Goal: Task Accomplishment & Management: Manage account settings

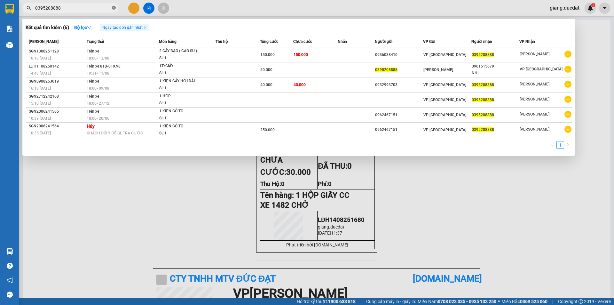
click at [113, 8] on icon "close-circle" at bounding box center [114, 8] width 4 height 4
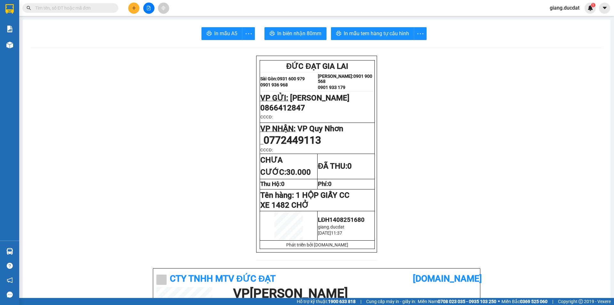
click at [108, 10] on input "text" at bounding box center [73, 7] width 76 height 7
paste input "933458500"
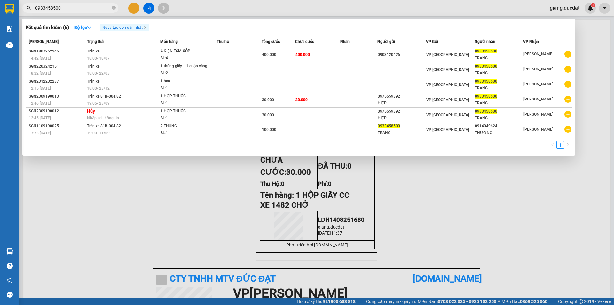
type input "0933458500"
click at [114, 9] on icon "close-circle" at bounding box center [114, 8] width 4 height 4
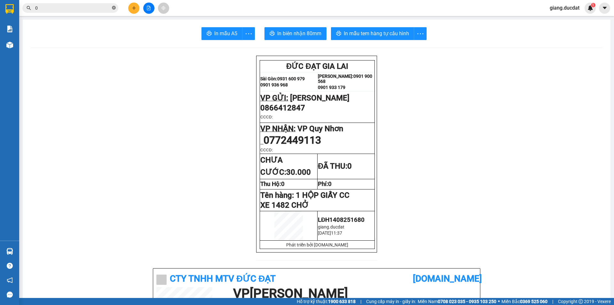
paste input "905625710"
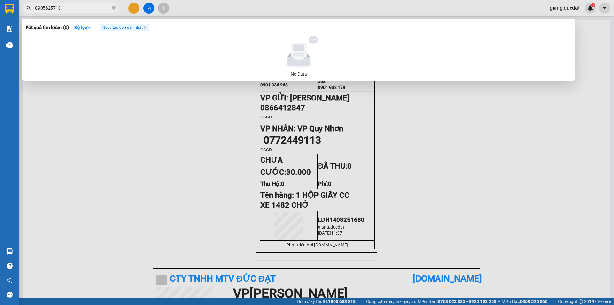
drag, startPoint x: 52, startPoint y: 5, endPoint x: 82, endPoint y: 8, distance: 29.6
click at [82, 8] on input "0905625710" at bounding box center [73, 7] width 76 height 7
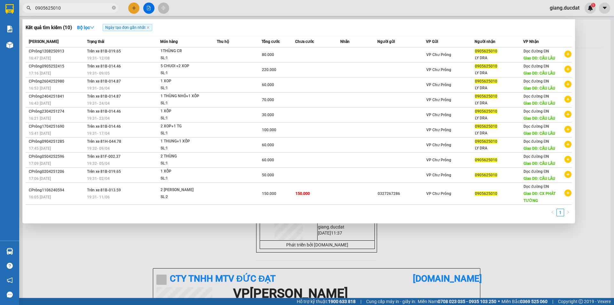
type input "0905625010"
click at [117, 9] on span "0905625010" at bounding box center [70, 8] width 96 height 10
click at [114, 9] on icon "close-circle" at bounding box center [114, 8] width 4 height 4
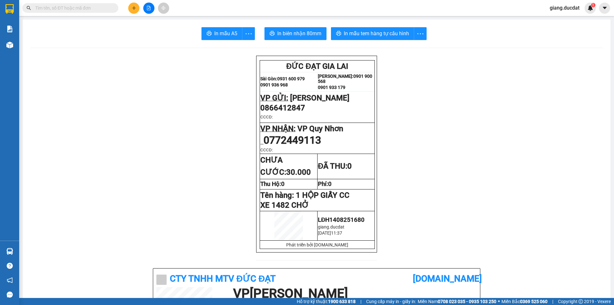
click at [89, 10] on input "text" at bounding box center [73, 7] width 76 height 7
paste input "983076090"
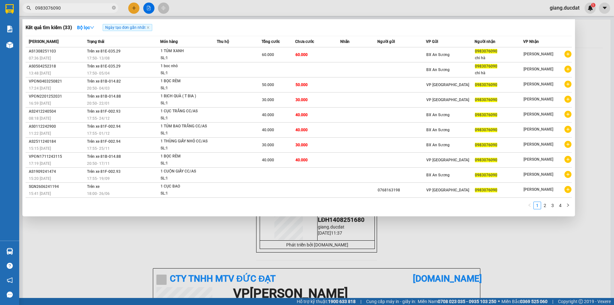
type input "0983076090"
click at [111, 10] on span "0983076090" at bounding box center [70, 8] width 96 height 10
click at [115, 9] on icon "close-circle" at bounding box center [114, 8] width 4 height 4
click at [115, 9] on span at bounding box center [114, 7] width 4 height 7
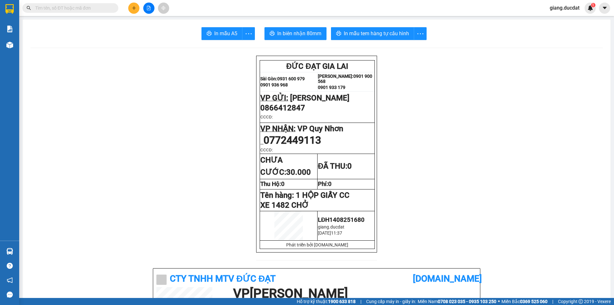
click at [106, 8] on input "text" at bounding box center [73, 7] width 76 height 7
paste input "913450830"
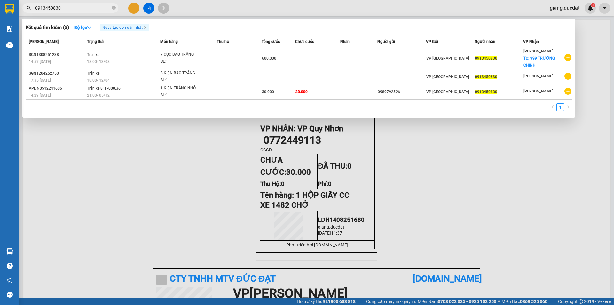
type input "0913450830"
click at [564, 8] on div at bounding box center [307, 152] width 614 height 305
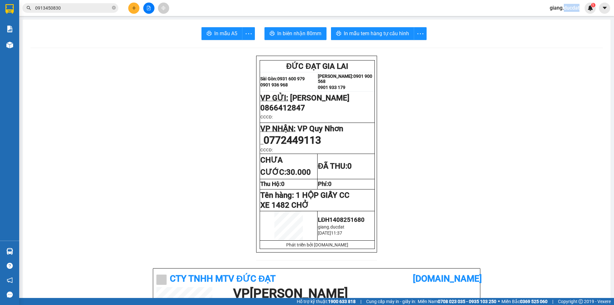
click at [564, 8] on span "giang.ducdat" at bounding box center [565, 8] width 40 height 8
click at [555, 24] on li "Đăng xuất" at bounding box center [564, 20] width 41 height 10
